Goal: Navigation & Orientation: Find specific page/section

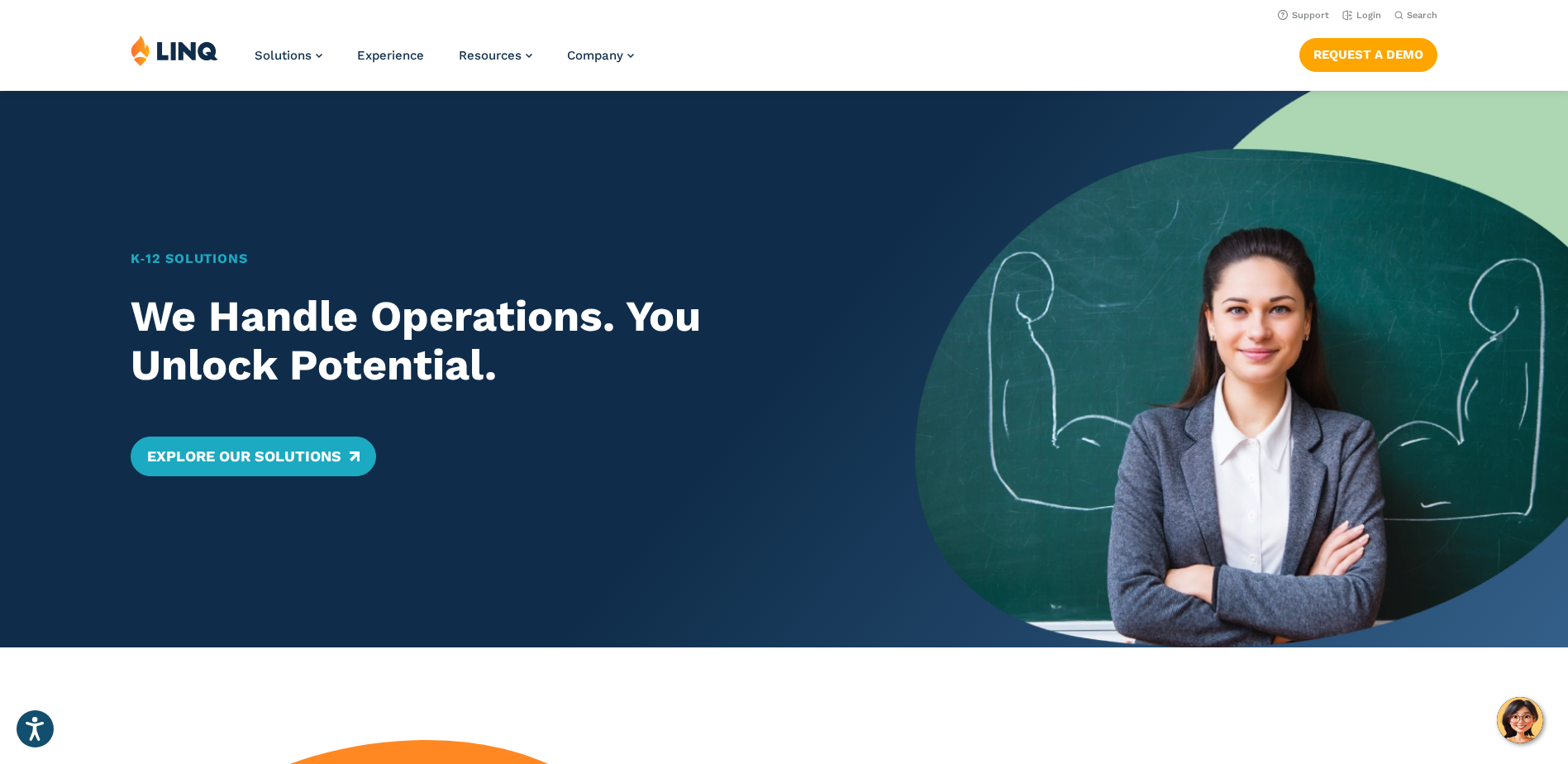
click at [773, 578] on div "K‑12 Solutions We Handle Operations. You Unlock Potential. Explore Our Solutions" at bounding box center [457, 369] width 915 height 556
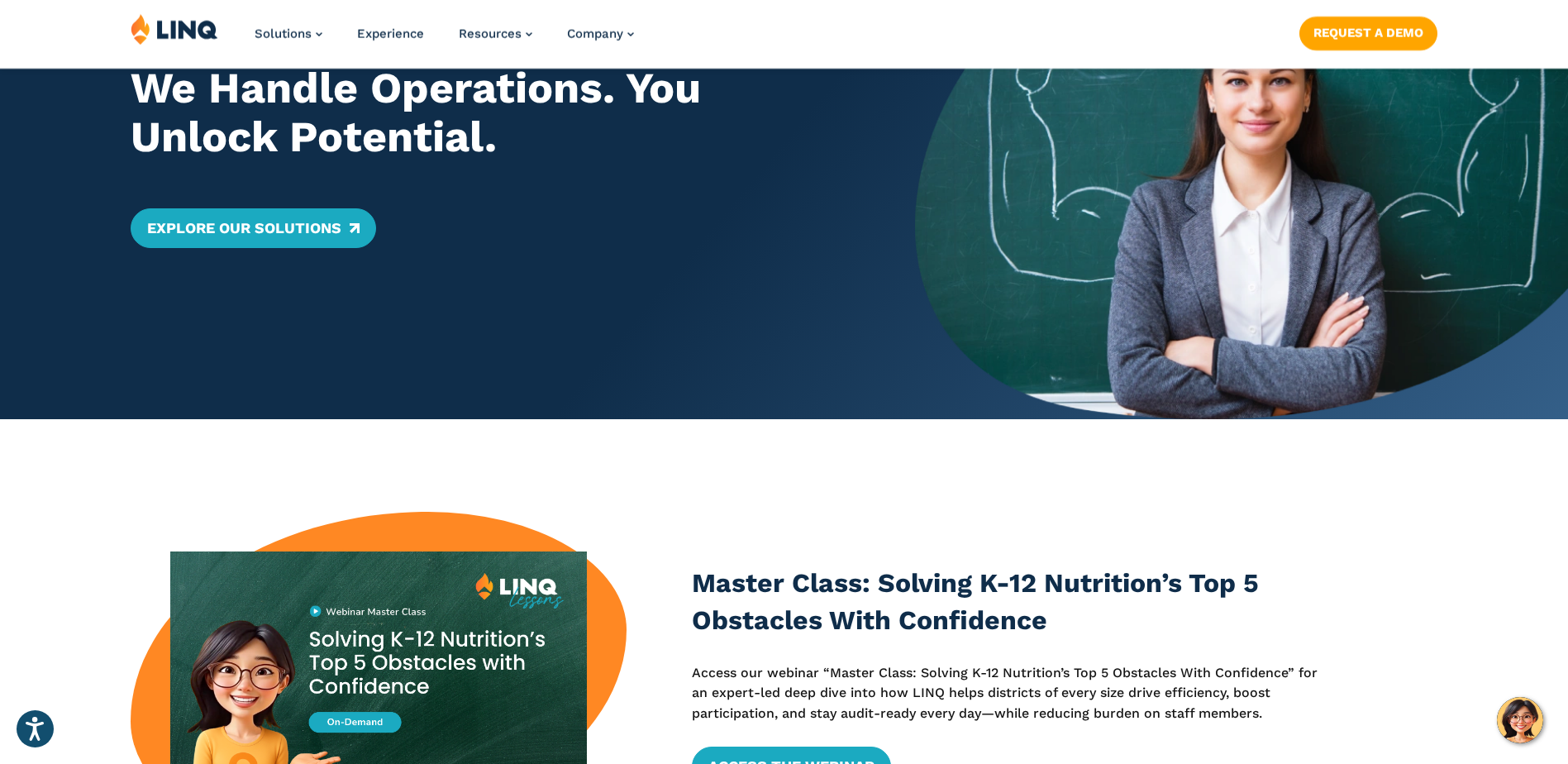
scroll to position [413, 0]
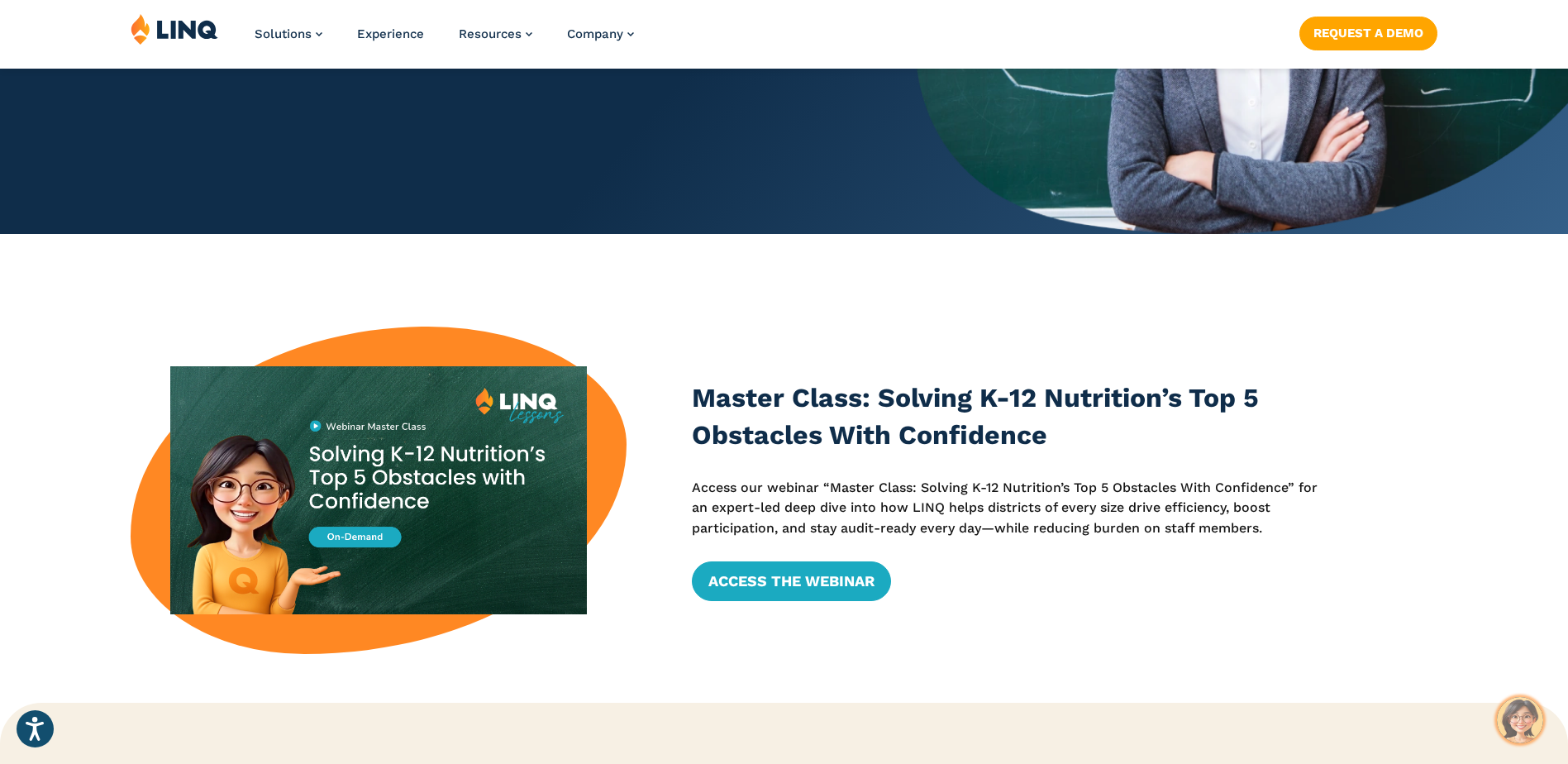
click at [1525, 723] on img "Hello, have a question? Let’s chat." at bounding box center [1520, 719] width 47 height 46
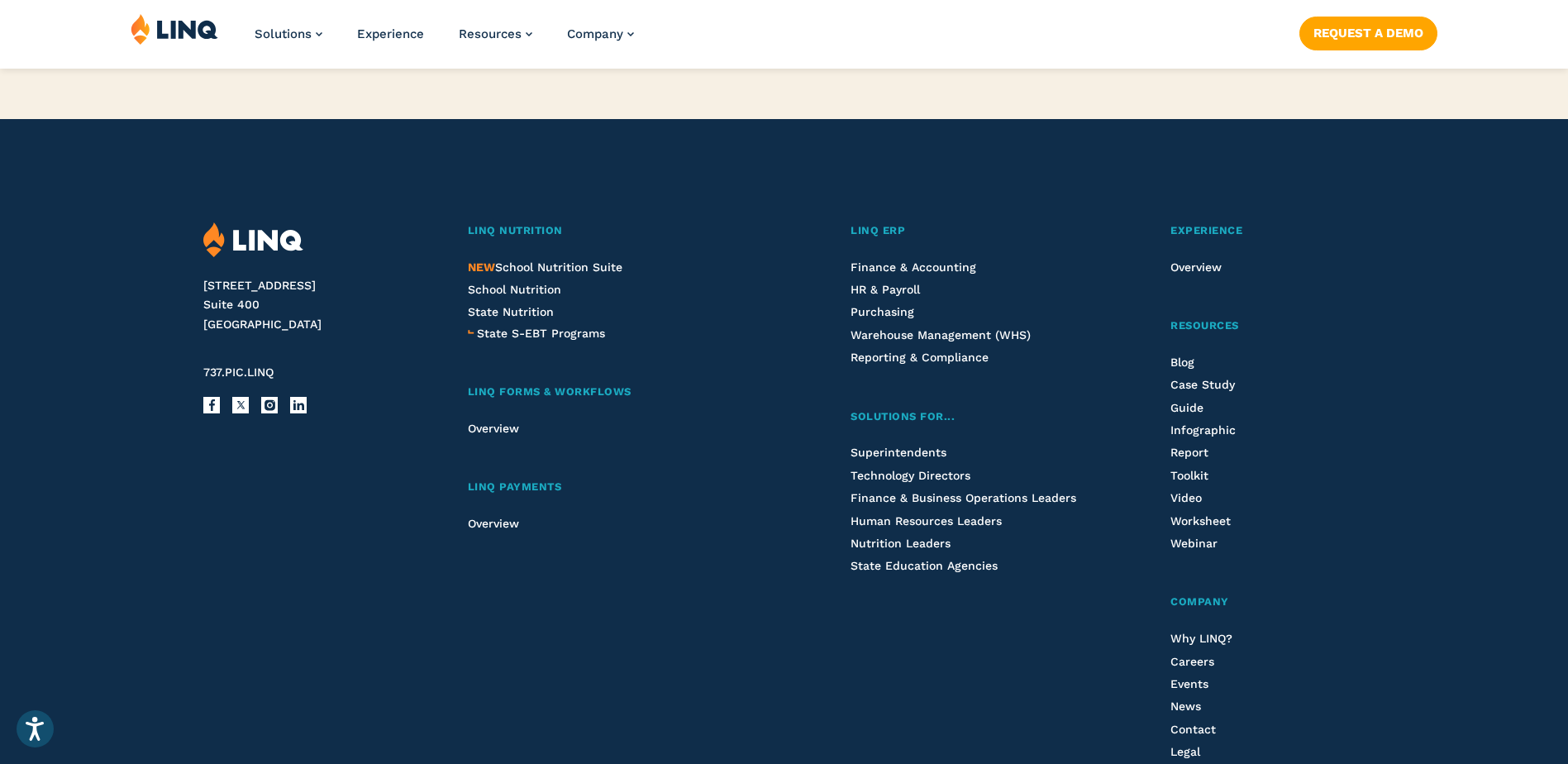
scroll to position [4215, 0]
click at [534, 223] on span "LINQ Nutrition" at bounding box center [515, 229] width 95 height 12
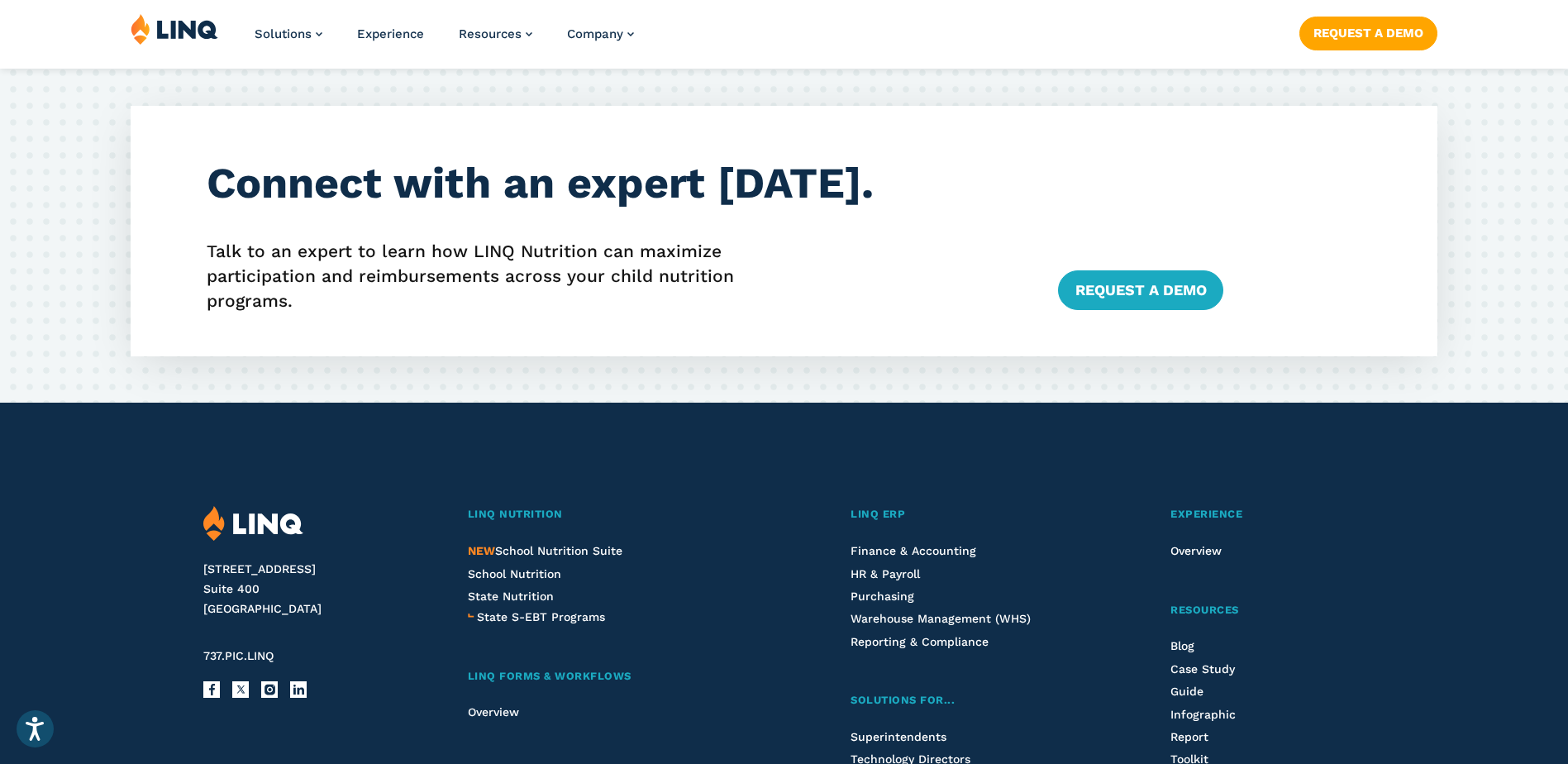
scroll to position [4298, 0]
